Goal: Task Accomplishment & Management: Manage account settings

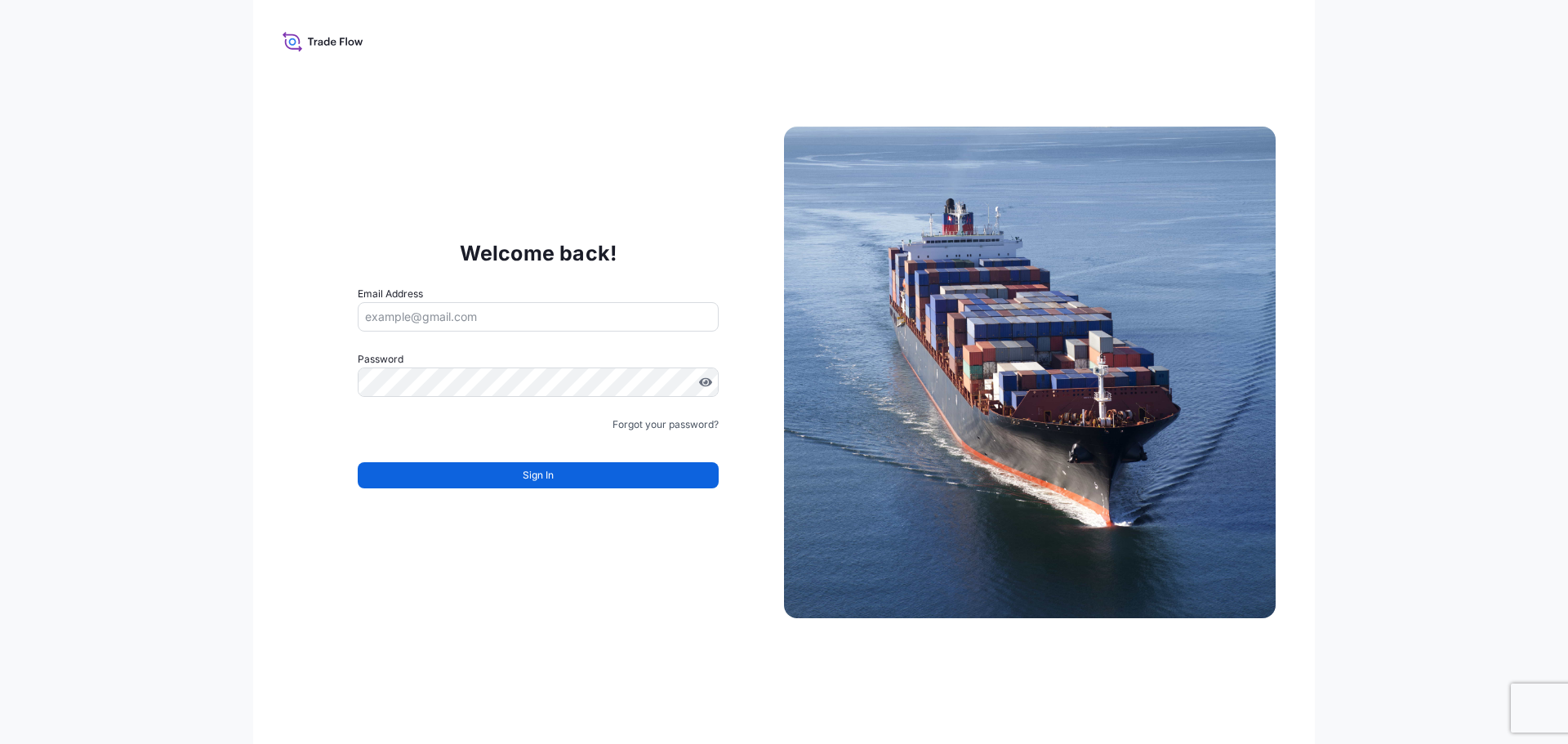
click at [500, 319] on input "Email Address" at bounding box center [538, 317] width 361 height 29
type input "[PERSON_NAME][EMAIL_ADDRESS][PERSON_NAME][DOMAIN_NAME]"
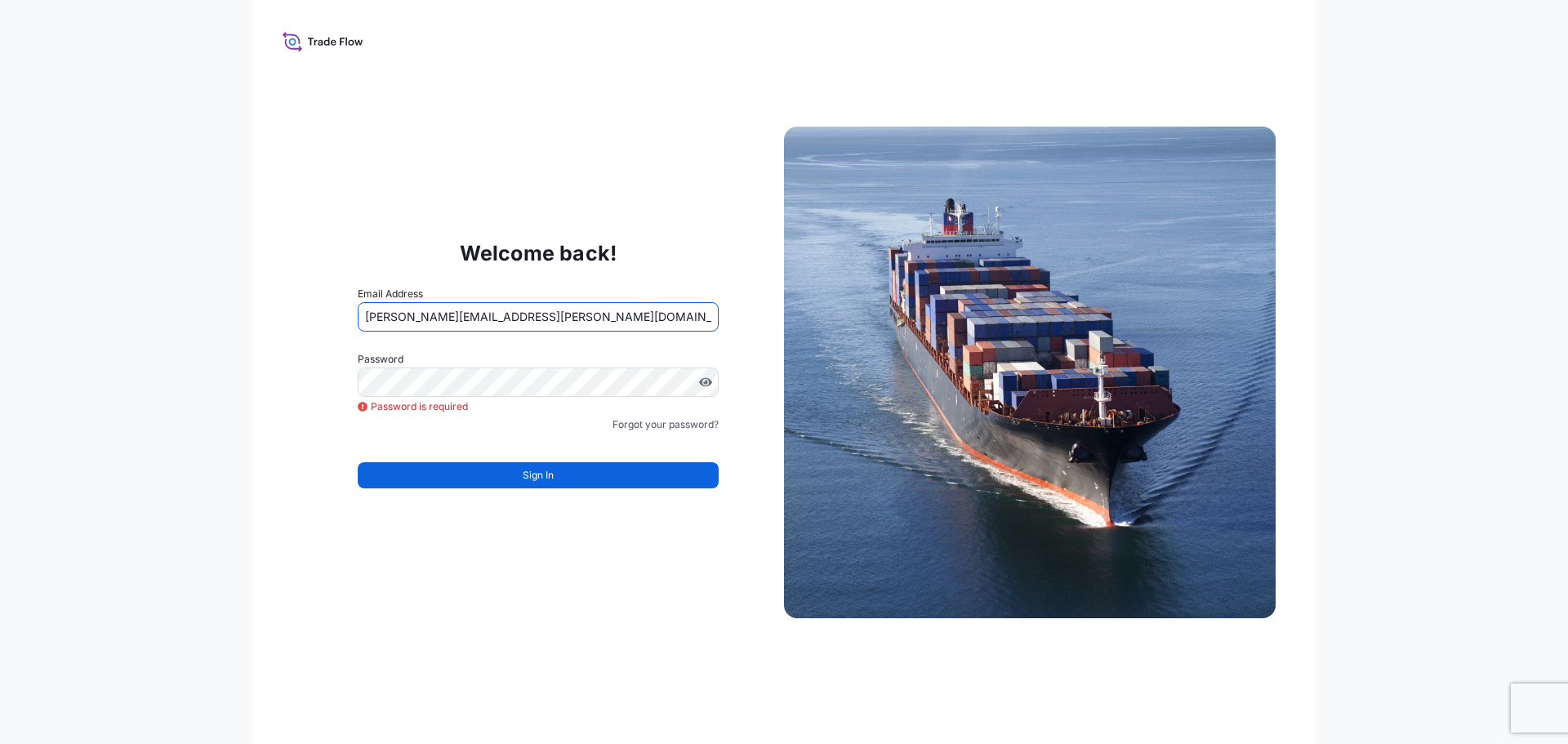
click at [478, 327] on input "[PERSON_NAME][EMAIL_ADDRESS][PERSON_NAME][DOMAIN_NAME]" at bounding box center [538, 317] width 361 height 29
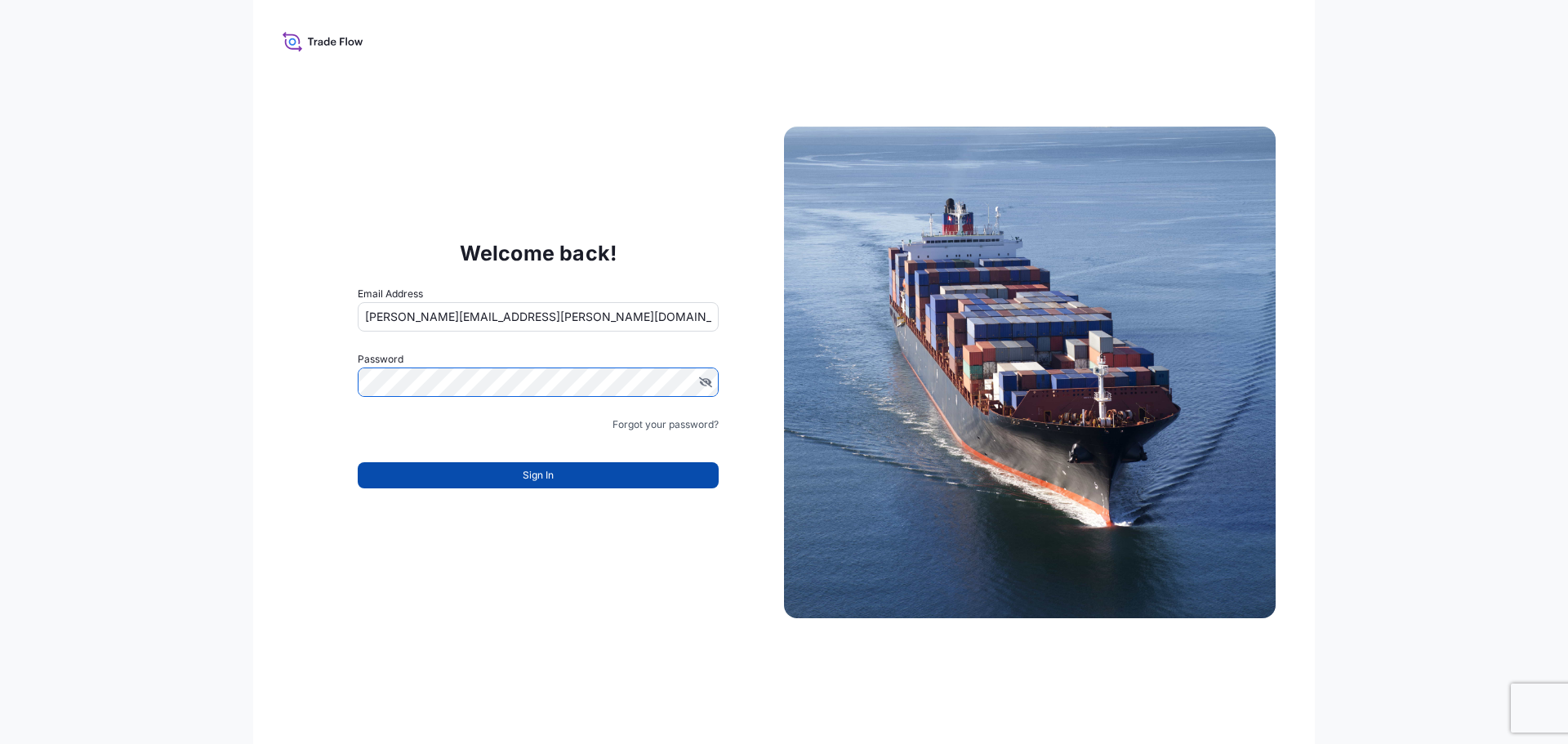
click at [626, 469] on button "Sign In" at bounding box center [538, 475] width 361 height 26
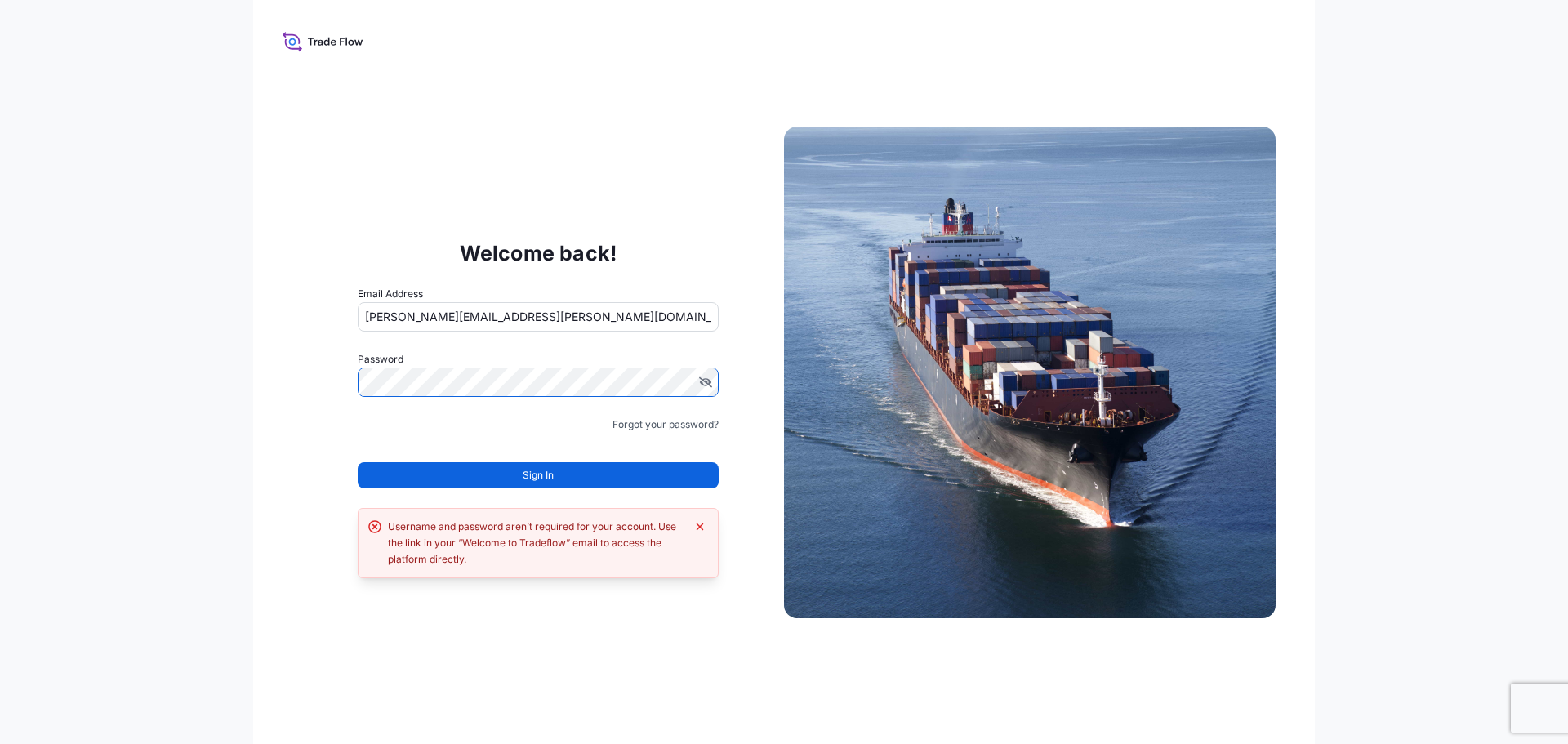
click at [357, 392] on div "Welcome back! Email Address cameron.baker@dsv.com Password Must include: Upper …" at bounding box center [538, 372] width 492 height 337
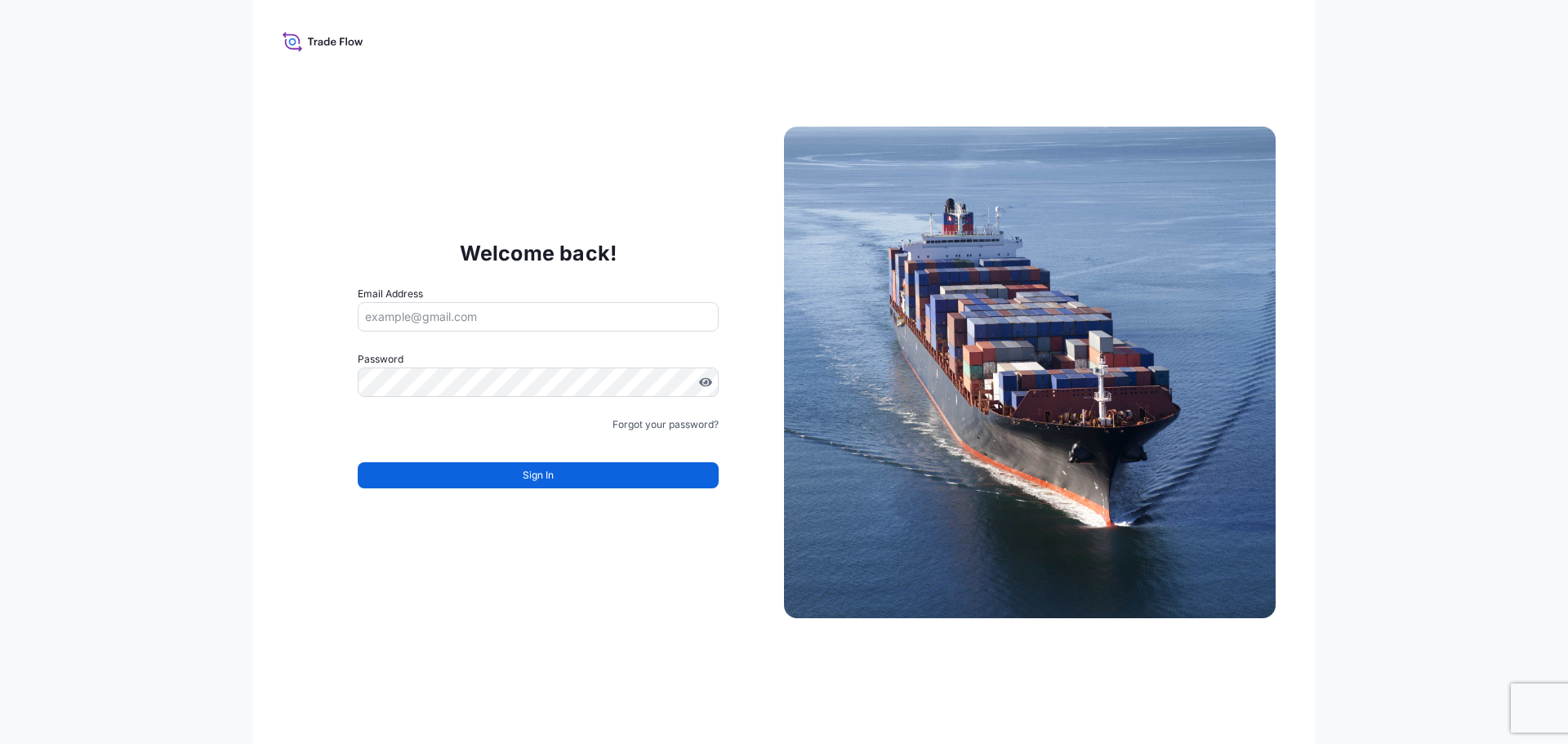
click at [511, 311] on input "Email Address" at bounding box center [538, 317] width 361 height 29
type input "[PERSON_NAME][EMAIL_ADDRESS][PERSON_NAME][DOMAIN_NAME]"
click at [710, 381] on div at bounding box center [538, 382] width 361 height 29
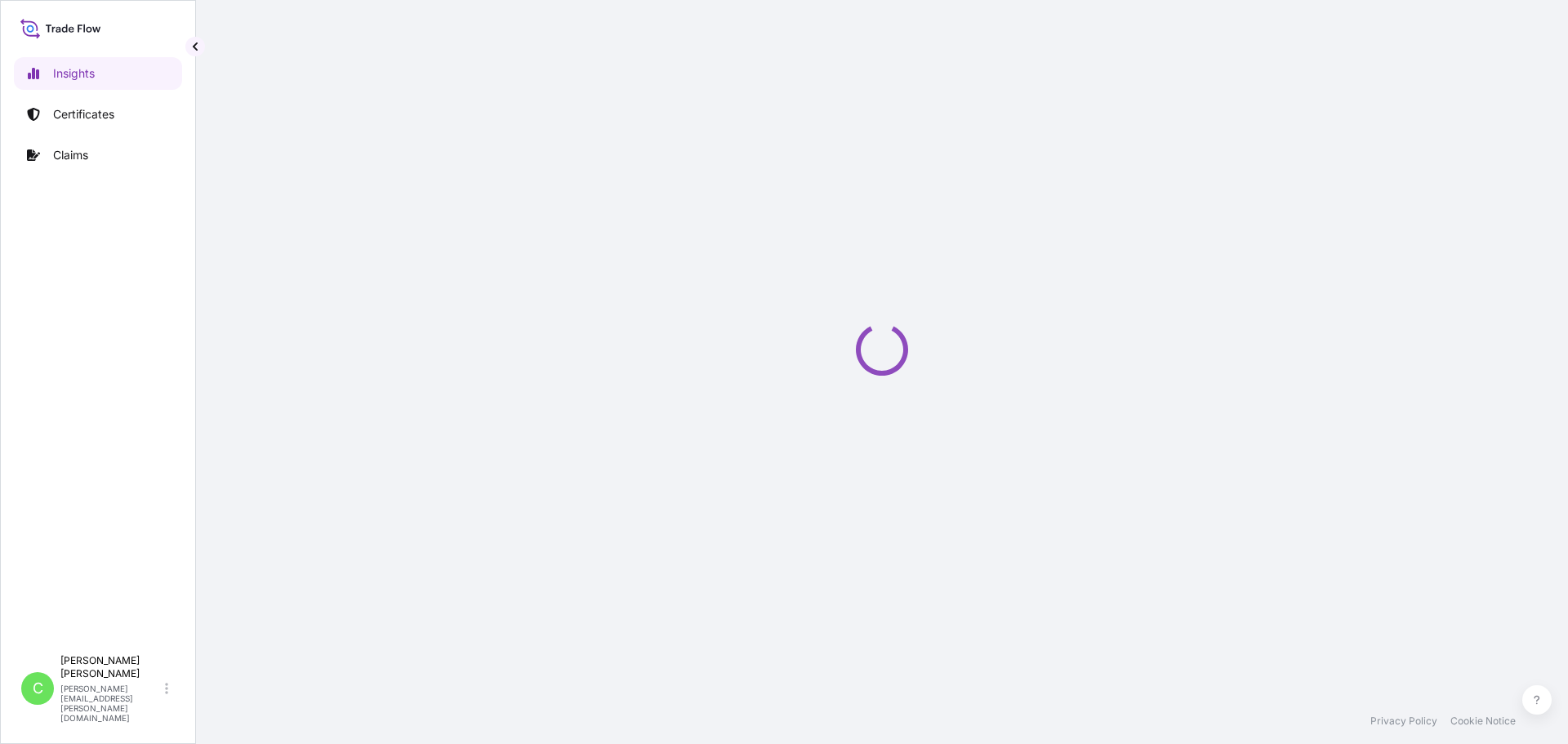
select select "2025"
